Goal: Task Accomplishment & Management: Use online tool/utility

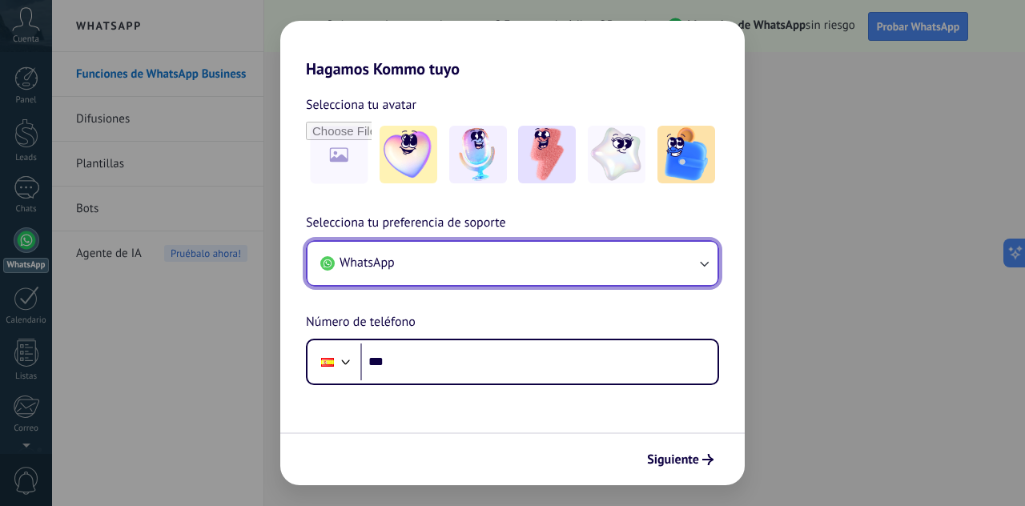
click at [466, 260] on button "WhatsApp" at bounding box center [513, 263] width 410 height 43
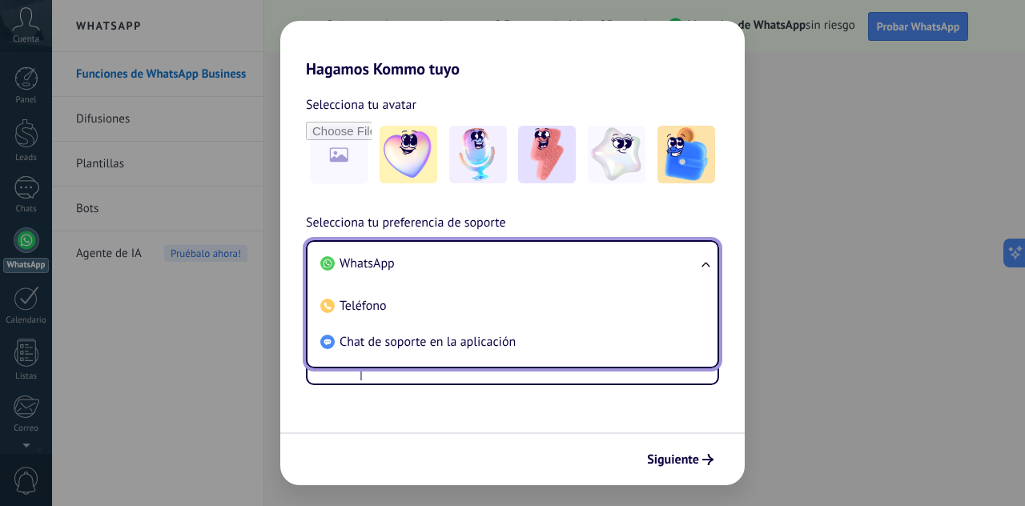
click at [455, 260] on li "WhatsApp" at bounding box center [509, 264] width 391 height 36
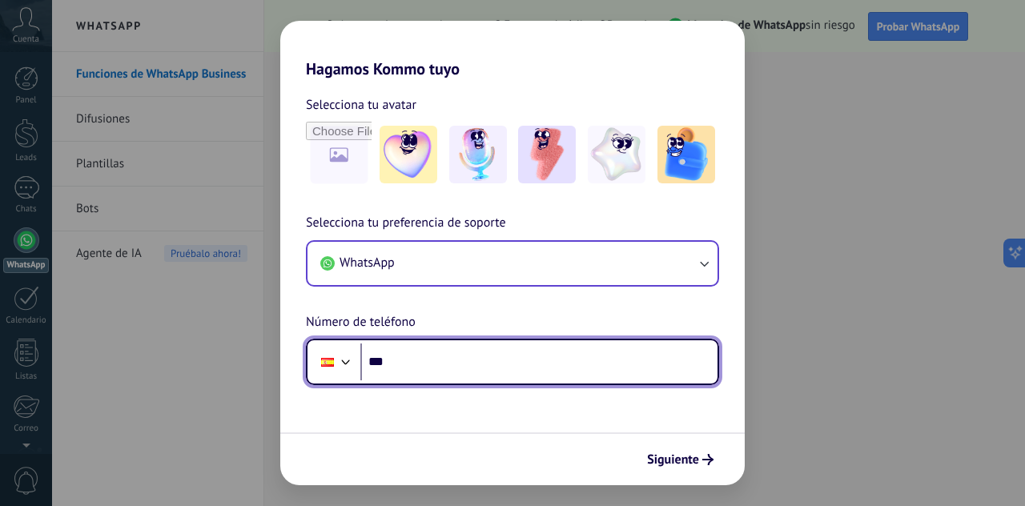
click at [460, 369] on input "***" at bounding box center [539, 362] width 357 height 37
type input "**********"
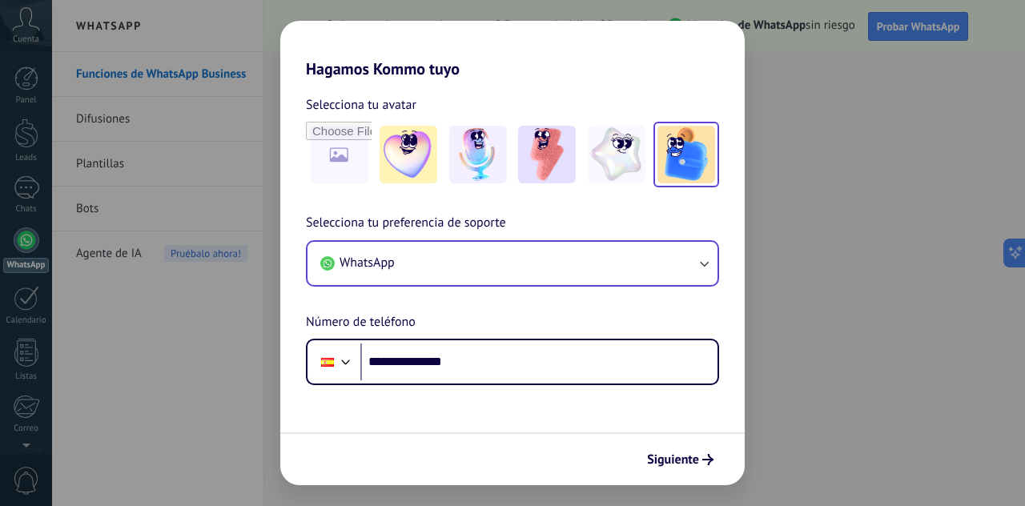
click at [683, 168] on img at bounding box center [687, 155] width 58 height 58
click at [681, 457] on span "Siguiente" at bounding box center [673, 459] width 52 height 11
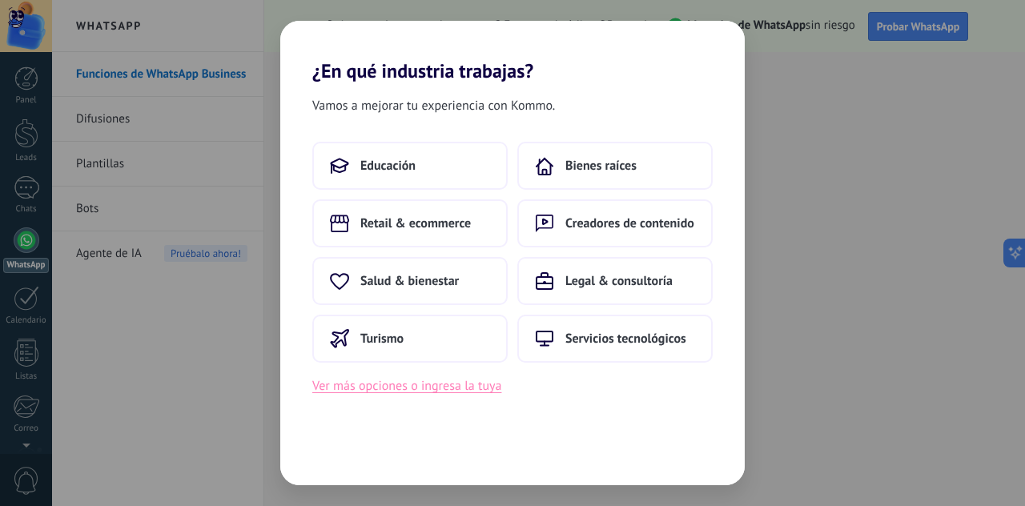
click at [465, 394] on button "Ver más opciones o ingresa la tuya" at bounding box center [406, 386] width 189 height 21
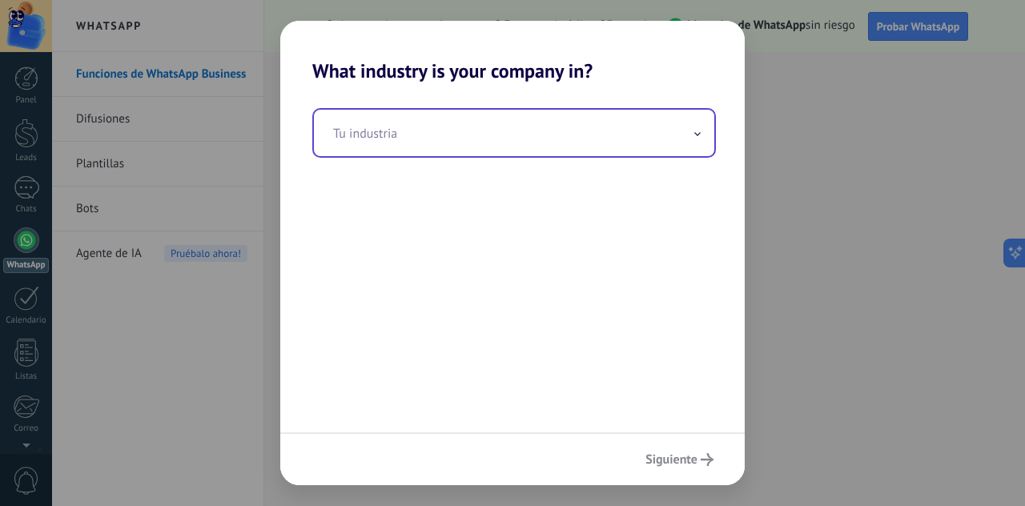
click at [513, 150] on input "text" at bounding box center [514, 133] width 401 height 46
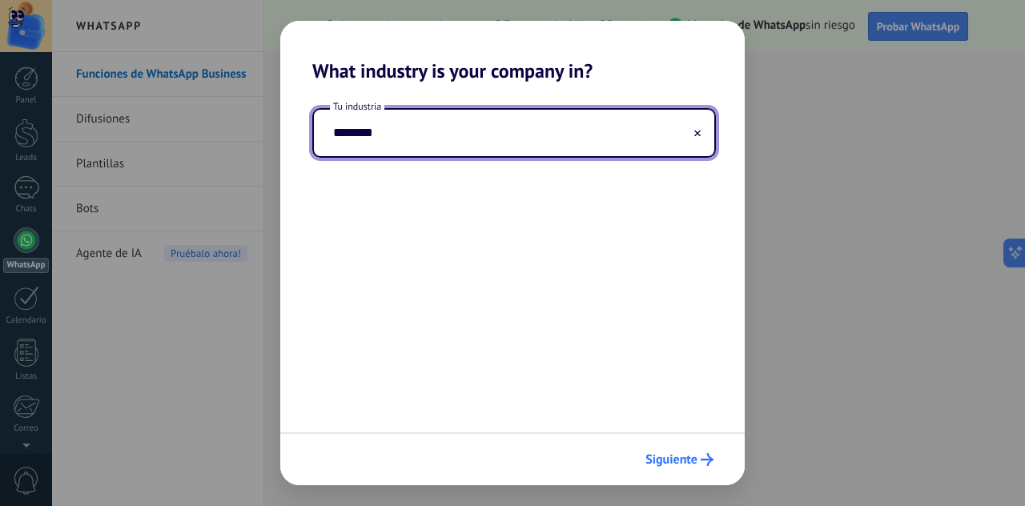
type input "********"
click at [669, 458] on span "Siguiente" at bounding box center [672, 459] width 52 height 11
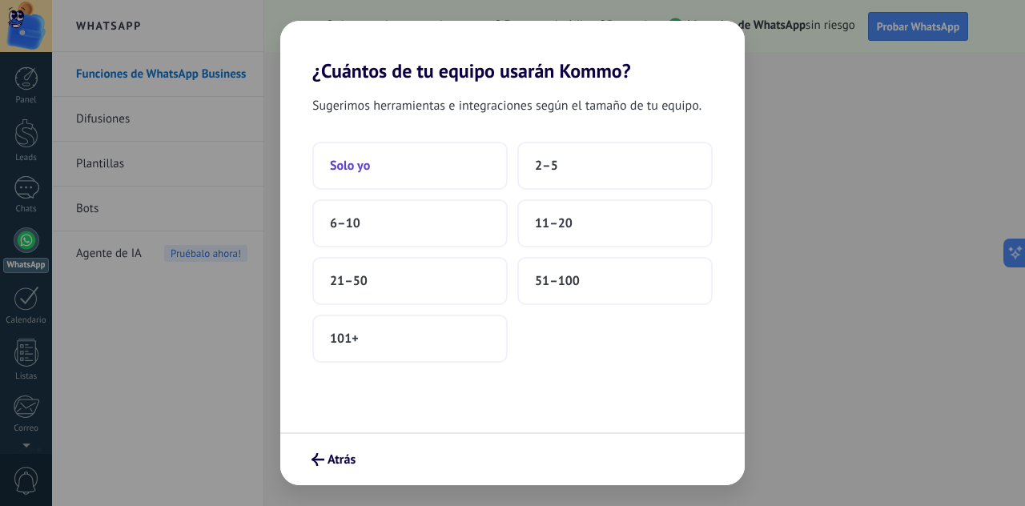
click at [443, 170] on button "Solo yo" at bounding box center [409, 166] width 195 height 48
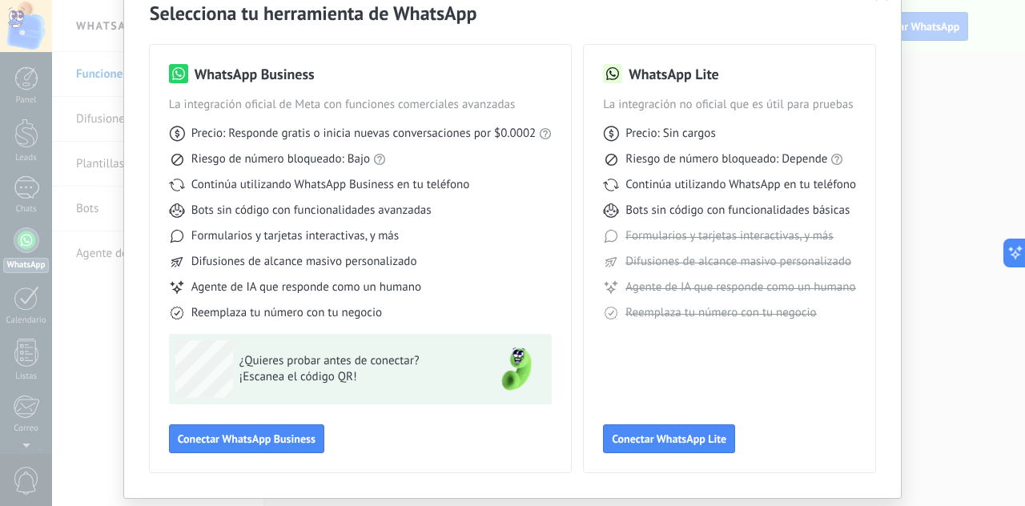
scroll to position [83, 0]
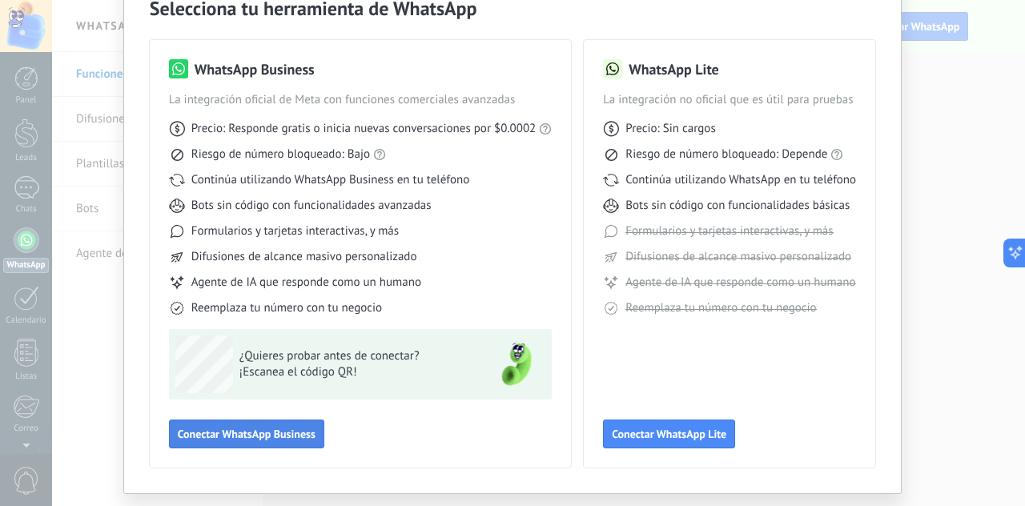
click at [285, 439] on span "Conectar WhatsApp Business" at bounding box center [247, 434] width 138 height 11
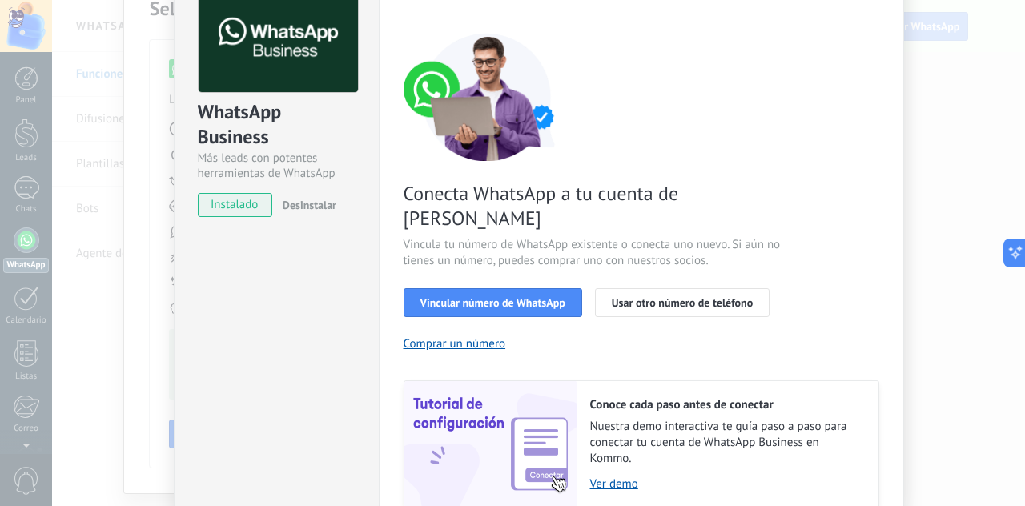
scroll to position [90, 0]
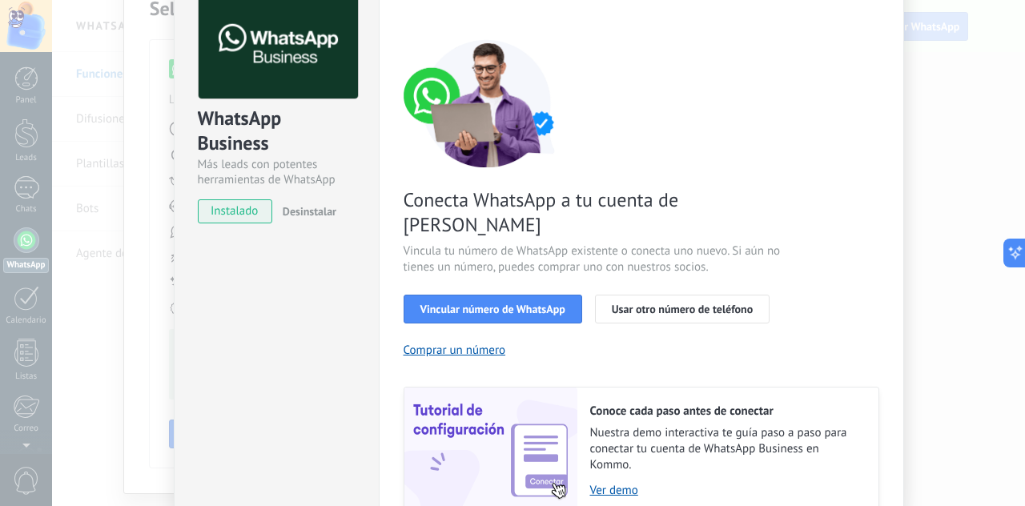
click at [244, 208] on span "instalado" at bounding box center [235, 211] width 73 height 24
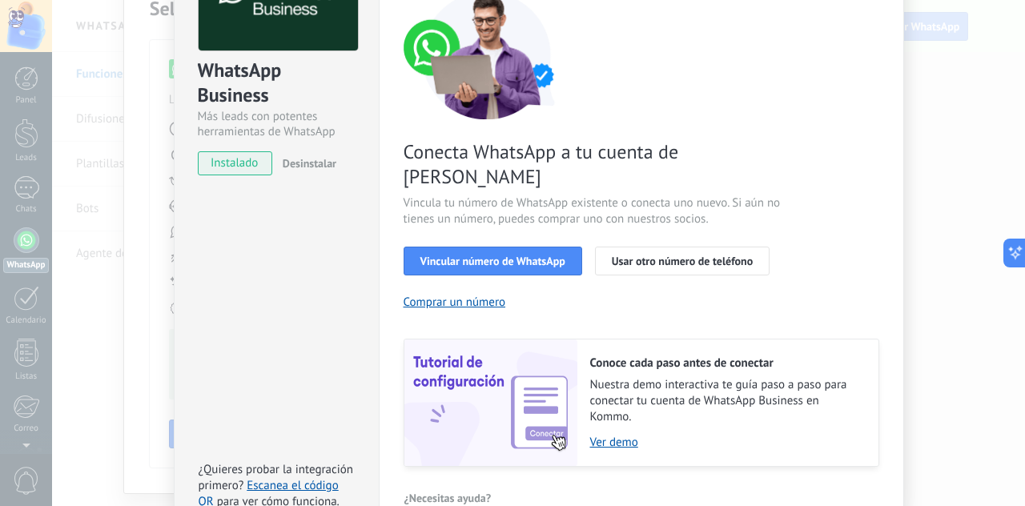
scroll to position [190, 0]
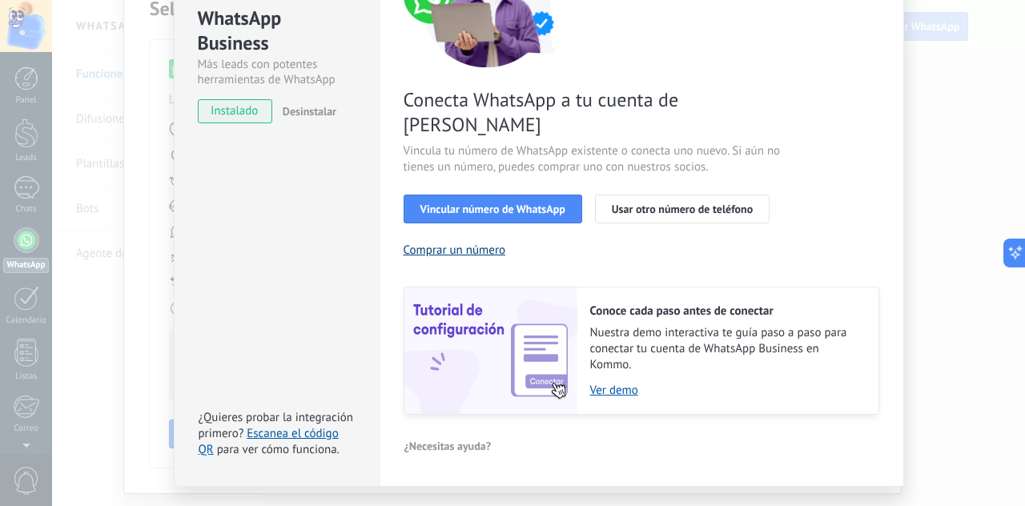
click at [452, 243] on button "Comprar un número" at bounding box center [455, 250] width 103 height 15
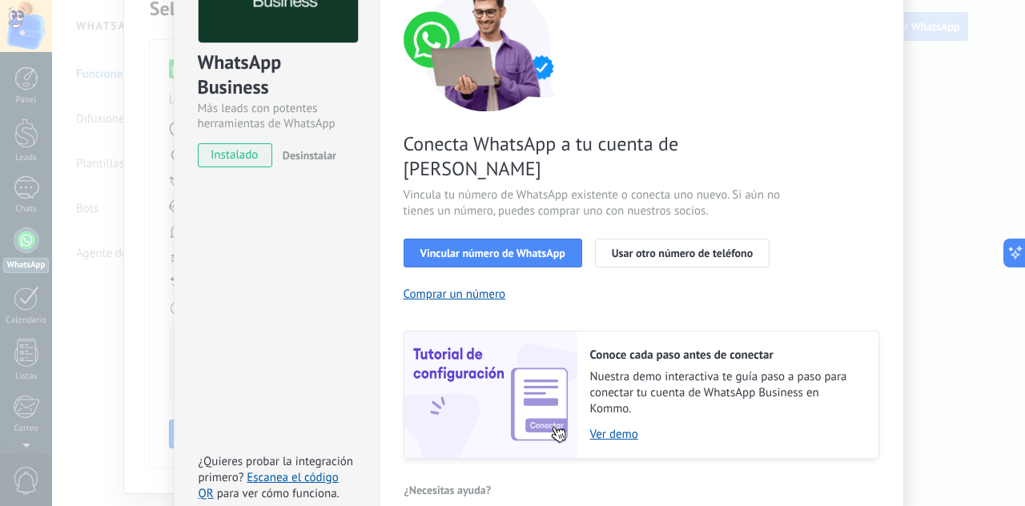
scroll to position [115, 0]
